Goal: Task Accomplishment & Management: Use online tool/utility

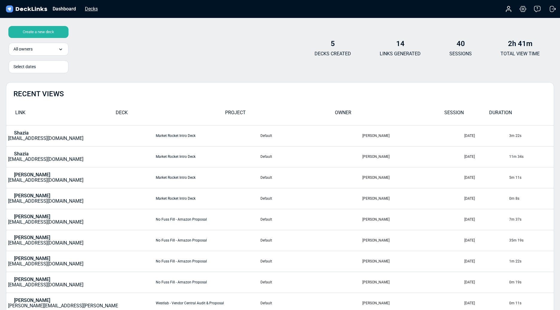
click at [87, 10] on div "Decks" at bounding box center [91, 8] width 19 height 7
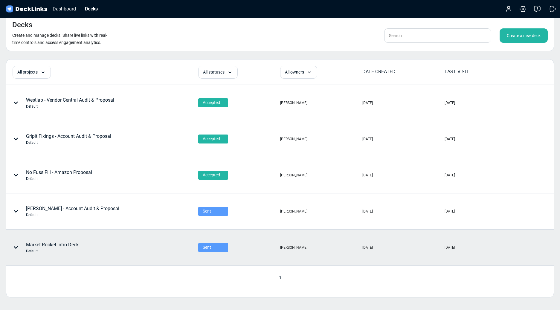
click at [18, 245] on div at bounding box center [17, 248] width 18 height 18
drag, startPoint x: 131, startPoint y: 251, endPoint x: 63, endPoint y: 245, distance: 67.8
click at [131, 251] on div at bounding box center [280, 155] width 560 height 310
click at [57, 244] on div "Market Rocket Intro Deck Default" at bounding box center [52, 247] width 53 height 13
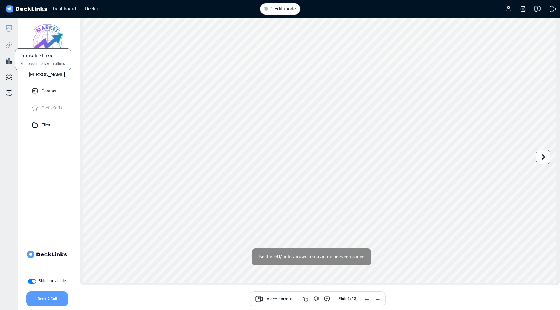
click at [10, 46] on icon at bounding box center [10, 44] width 4 height 4
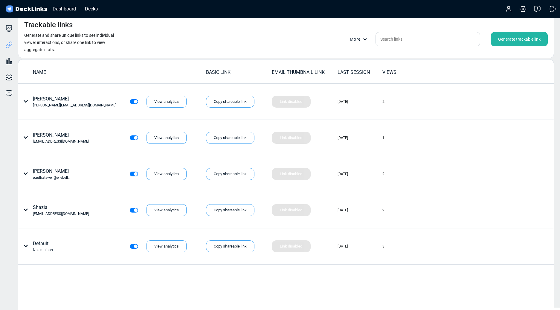
click at [525, 38] on div "Generate trackable link" at bounding box center [519, 39] width 57 height 14
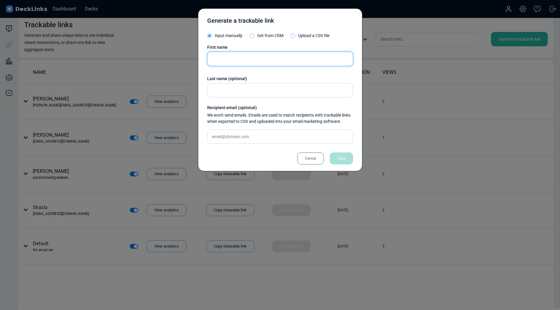
click at [265, 55] on input "text" at bounding box center [280, 59] width 146 height 14
type input "Fahad"
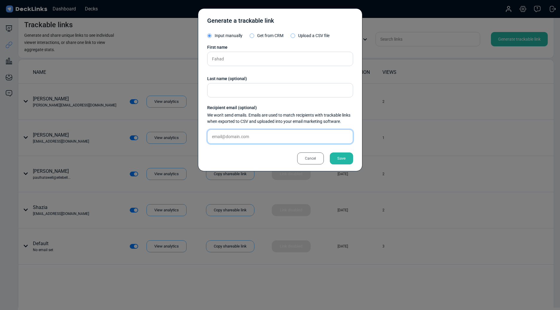
click at [236, 136] on input "text" at bounding box center [280, 136] width 146 height 14
paste input "[EMAIL_ADDRESS][DOMAIN_NAME]"
type input "[EMAIL_ADDRESS][DOMAIN_NAME]"
click at [340, 161] on div "Save" at bounding box center [341, 158] width 23 height 12
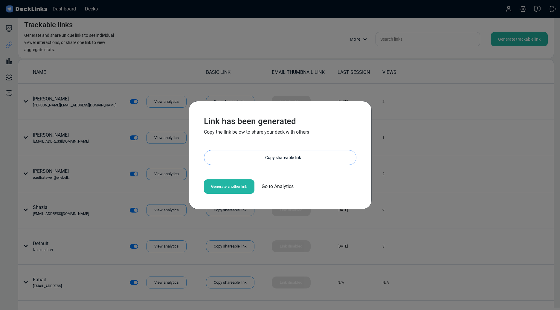
click at [257, 155] on div "Copy shareable link" at bounding box center [283, 157] width 146 height 14
click at [187, 76] on div "Link has been generated Copy the link below to share your deck with others [URL…" at bounding box center [280, 155] width 560 height 310
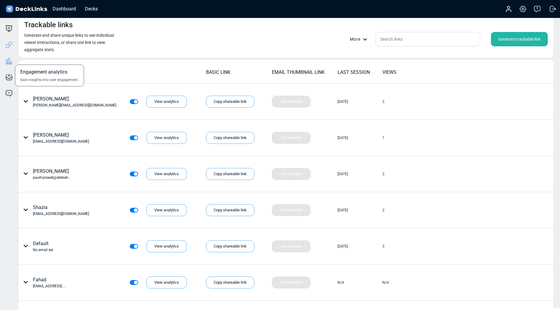
click at [9, 61] on icon at bounding box center [8, 60] width 7 height 7
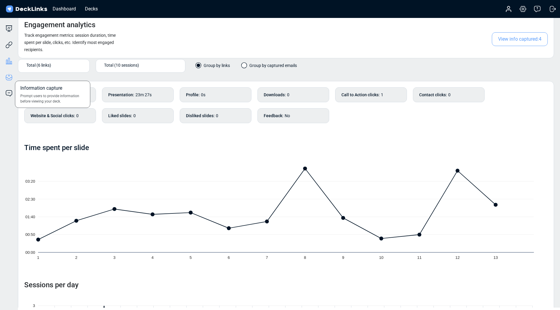
click at [11, 78] on icon at bounding box center [8, 77] width 7 height 7
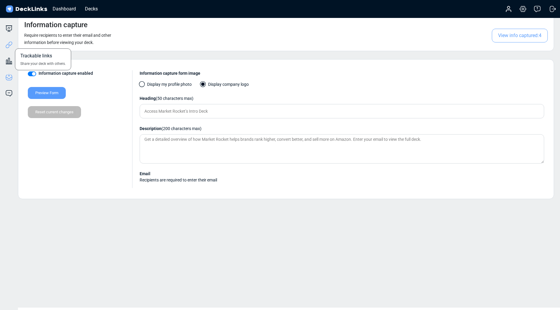
click at [11, 47] on icon at bounding box center [8, 44] width 7 height 7
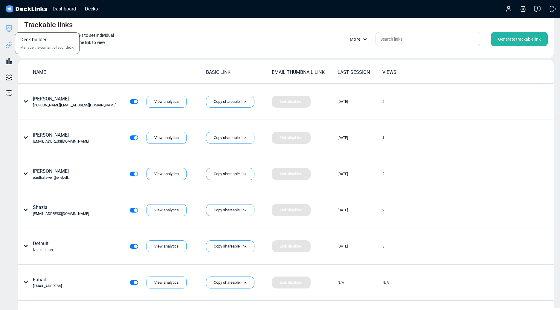
click at [10, 25] on icon at bounding box center [8, 28] width 7 height 7
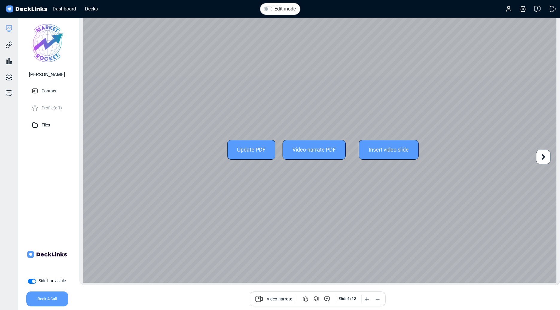
click at [548, 158] on icon at bounding box center [542, 156] width 11 height 11
click at [545, 157] on icon at bounding box center [542, 156] width 11 height 11
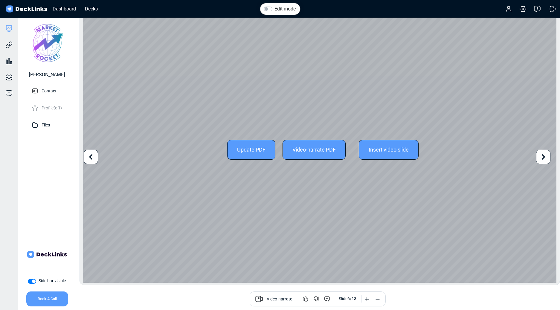
click at [545, 157] on icon at bounding box center [542, 156] width 11 height 11
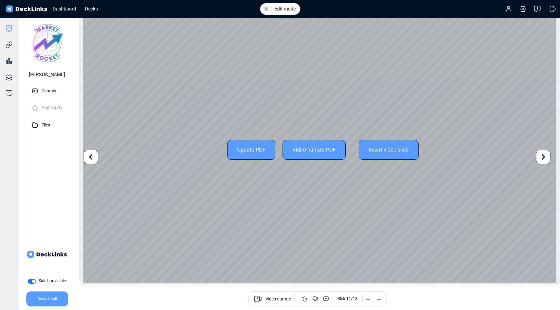
click at [545, 157] on icon at bounding box center [542, 156] width 11 height 11
click at [545, 157] on div "Update PDF Video-narrate PDF Insert video slide" at bounding box center [319, 150] width 473 height 266
